Goal: Complete application form

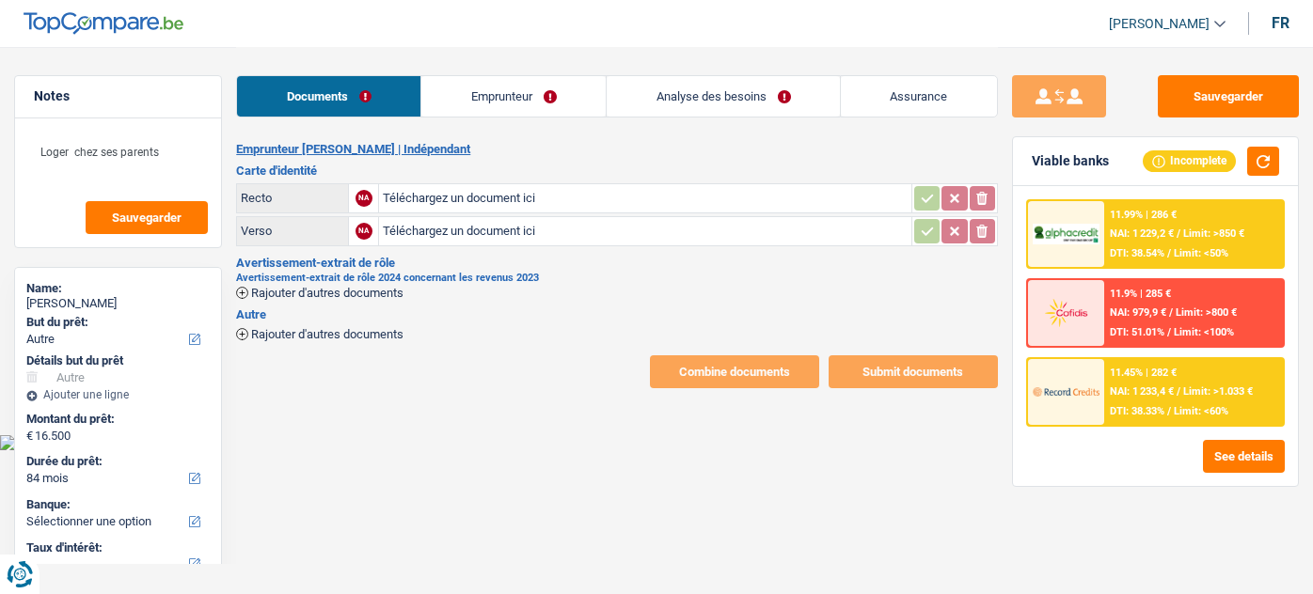
select select "other"
select select "84"
click at [433, 188] on input "Téléchargez un document ici" at bounding box center [645, 198] width 524 height 28
type input "C:\fakepath\20250828_202632.jpg"
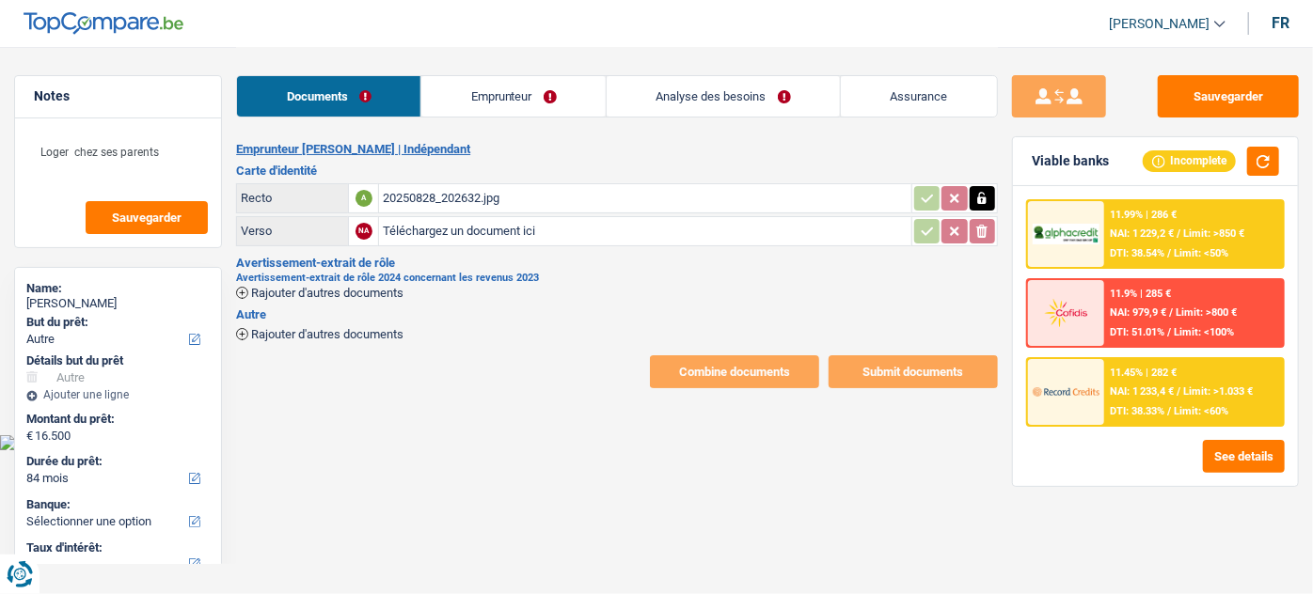
click at [471, 240] on input "Téléchargez un document ici" at bounding box center [645, 231] width 524 height 28
type input "C:\fakepath\20250828_202632.jpg"
click at [362, 292] on span "Rajouter d'autres documents" at bounding box center [327, 293] width 152 height 12
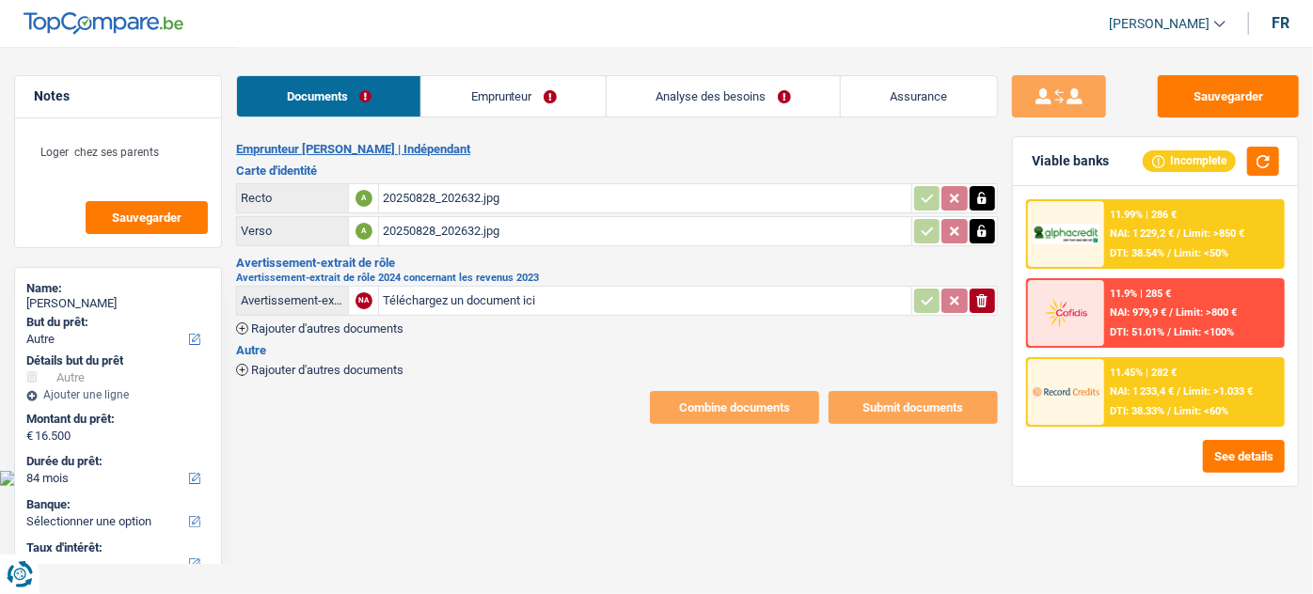
click at [438, 297] on input "Téléchargez un document ici" at bounding box center [645, 301] width 524 height 28
type input "C:\fakepath\Avertissement-extrait de rôle 2024-3.pdf"
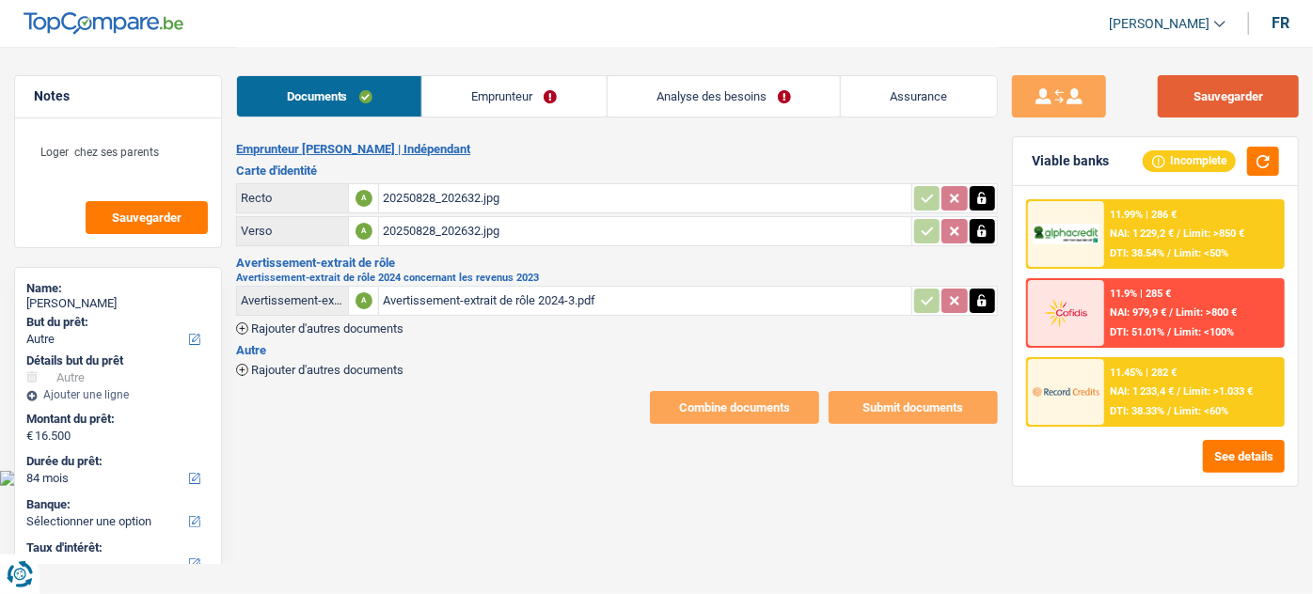
click at [1229, 94] on button "Sauvegarder" at bounding box center [1228, 96] width 141 height 42
click at [534, 86] on link "Emprunteur" at bounding box center [514, 96] width 184 height 40
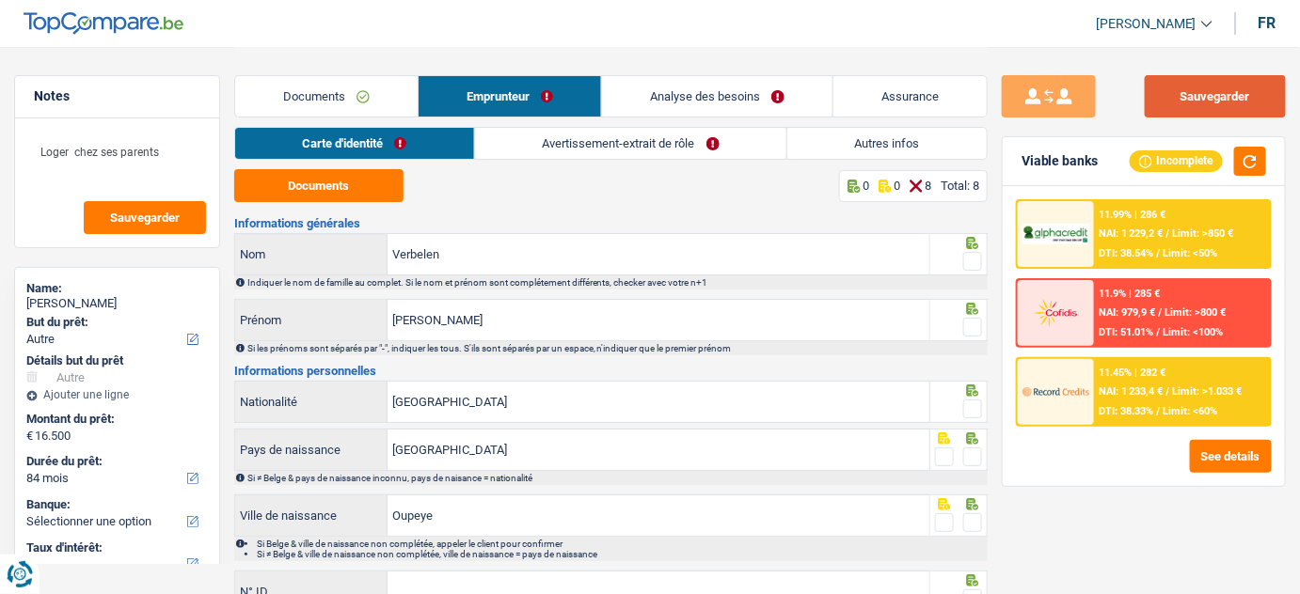
click at [1176, 94] on button "Sauvegarder" at bounding box center [1215, 96] width 141 height 42
click at [370, 98] on link "Documents" at bounding box center [326, 96] width 182 height 40
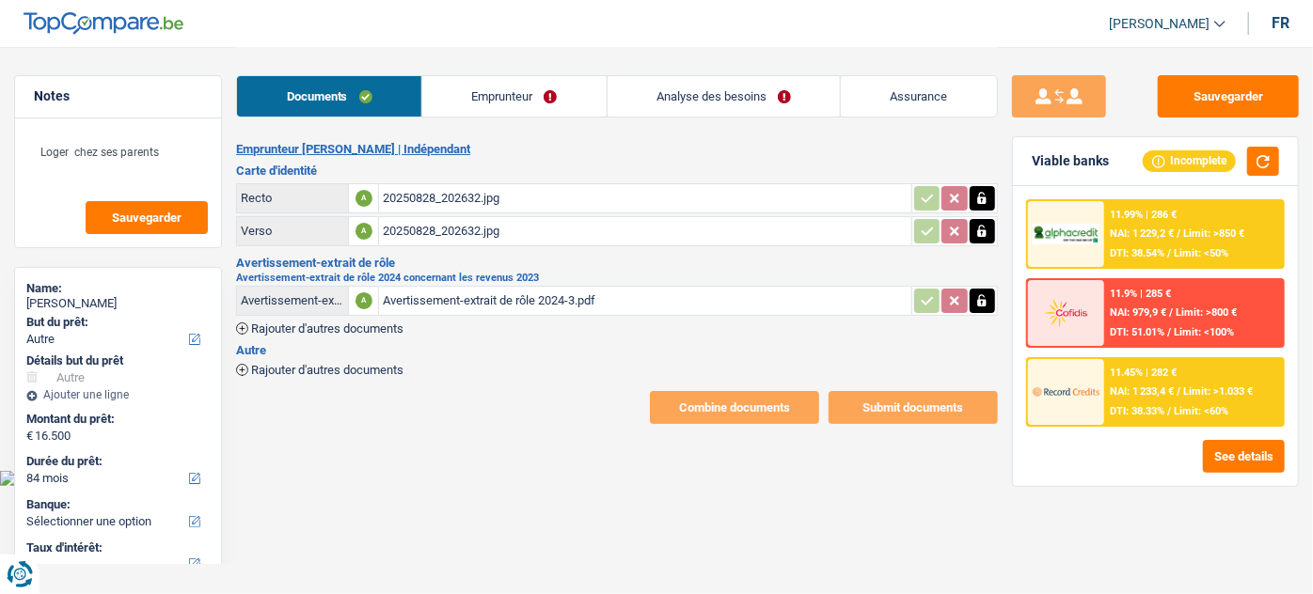
click at [478, 301] on div "Avertissement-extrait de rôle 2024-3.pdf" at bounding box center [645, 301] width 524 height 28
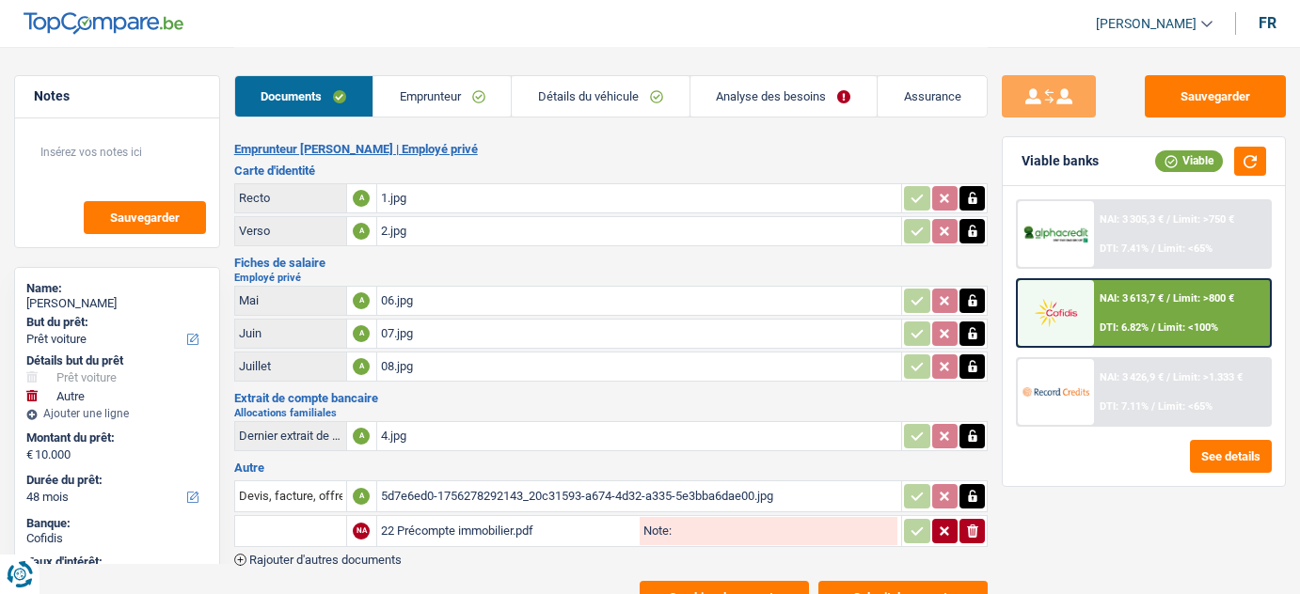
select select "car"
select select "other"
select select "48"
click at [472, 97] on link "Emprunteur" at bounding box center [441, 96] width 137 height 40
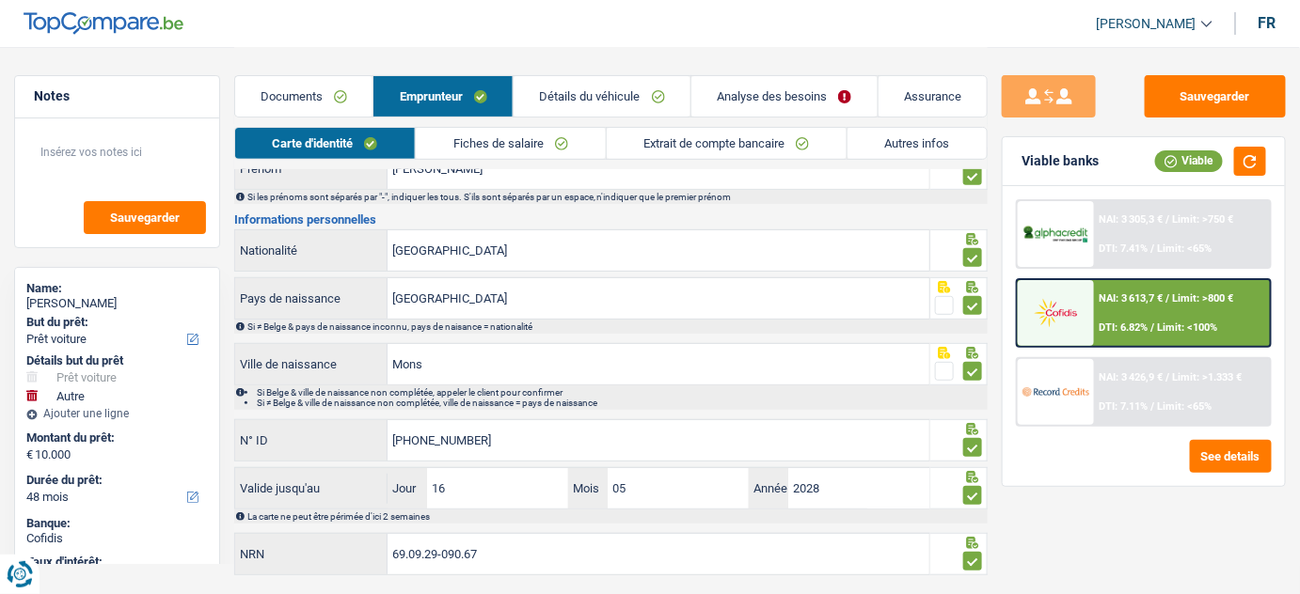
scroll to position [181, 0]
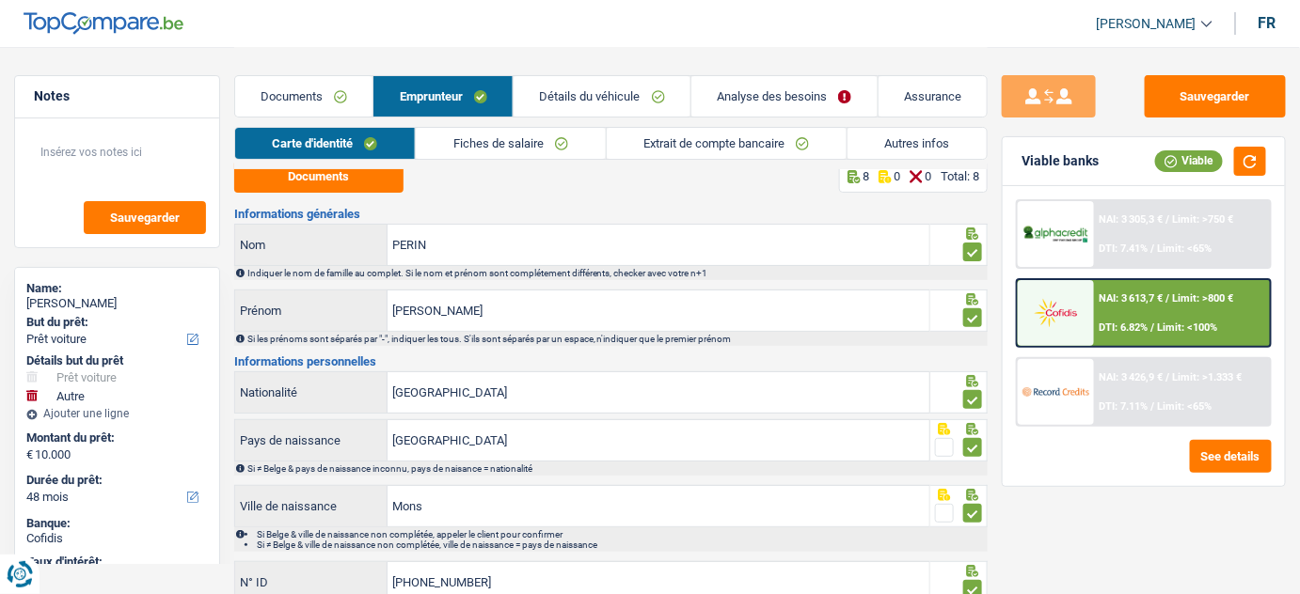
click at [308, 116] on link "Documents" at bounding box center [304, 96] width 138 height 40
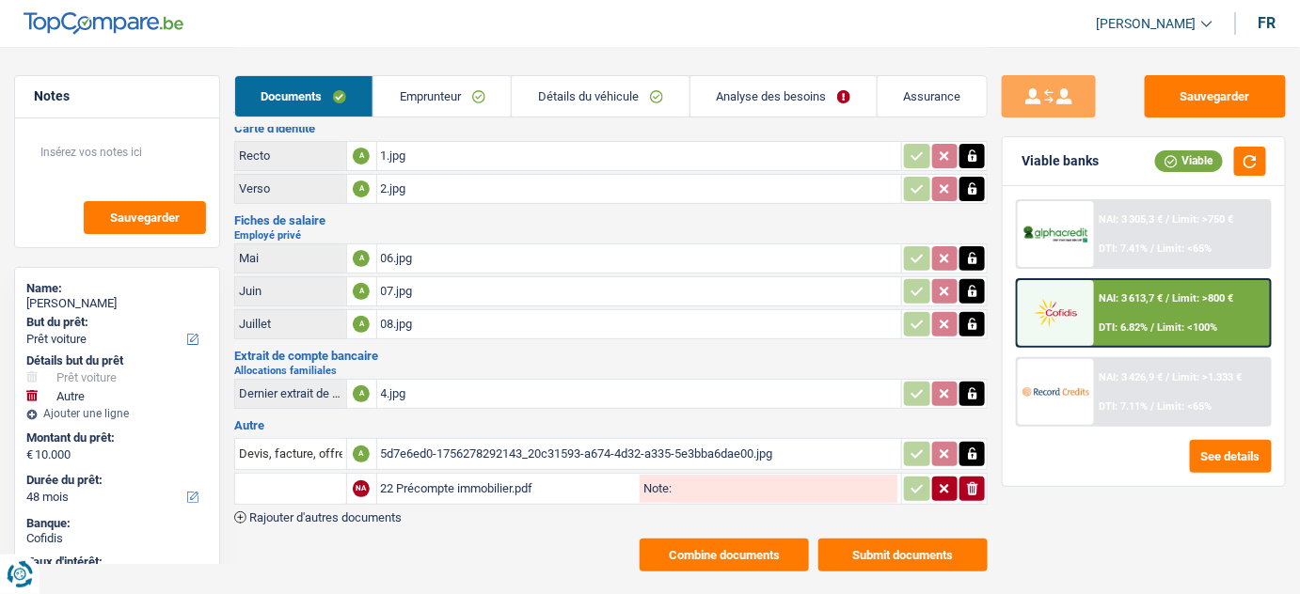
scroll to position [61, 0]
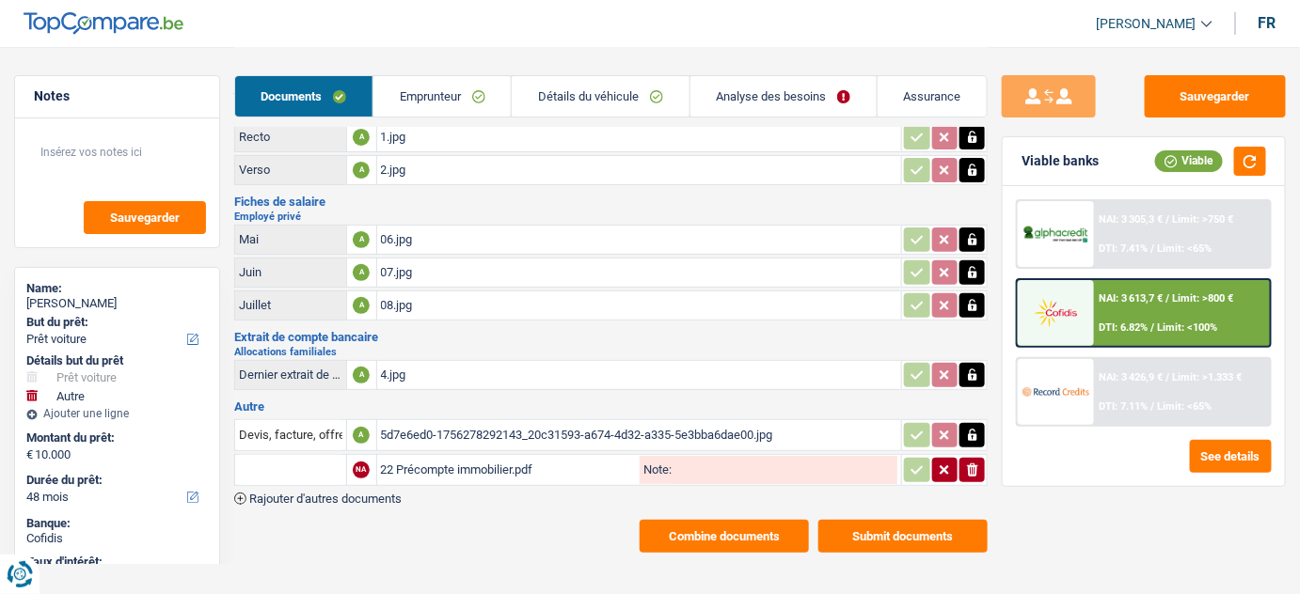
click at [451, 308] on div "08.jpg" at bounding box center [639, 306] width 517 height 28
drag, startPoint x: 479, startPoint y: 426, endPoint x: 466, endPoint y: 417, distance: 15.4
click at [467, 421] on div "5d7e6ed0-1756278292143_20c31593-a674-4d32-a335-5e3bba6dae00.jpg" at bounding box center [639, 435] width 517 height 28
